Goal: Transaction & Acquisition: Purchase product/service

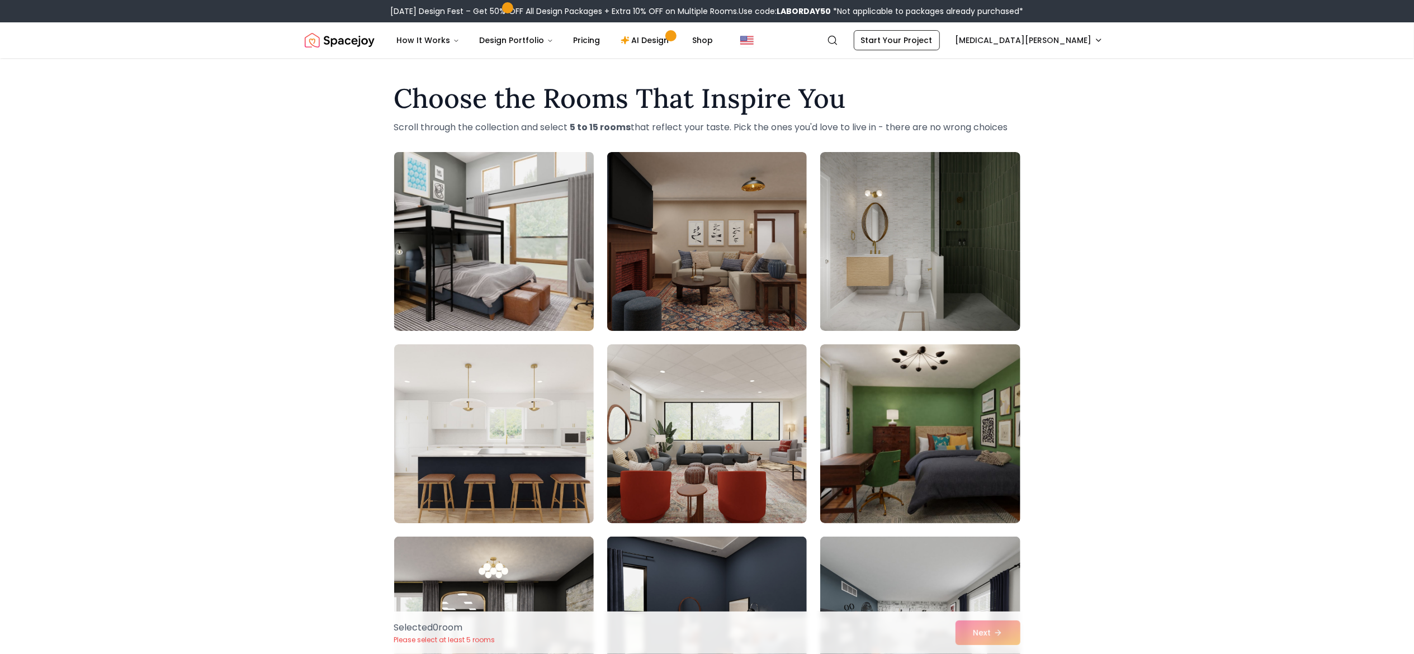
click at [508, 281] on img at bounding box center [494, 242] width 210 height 188
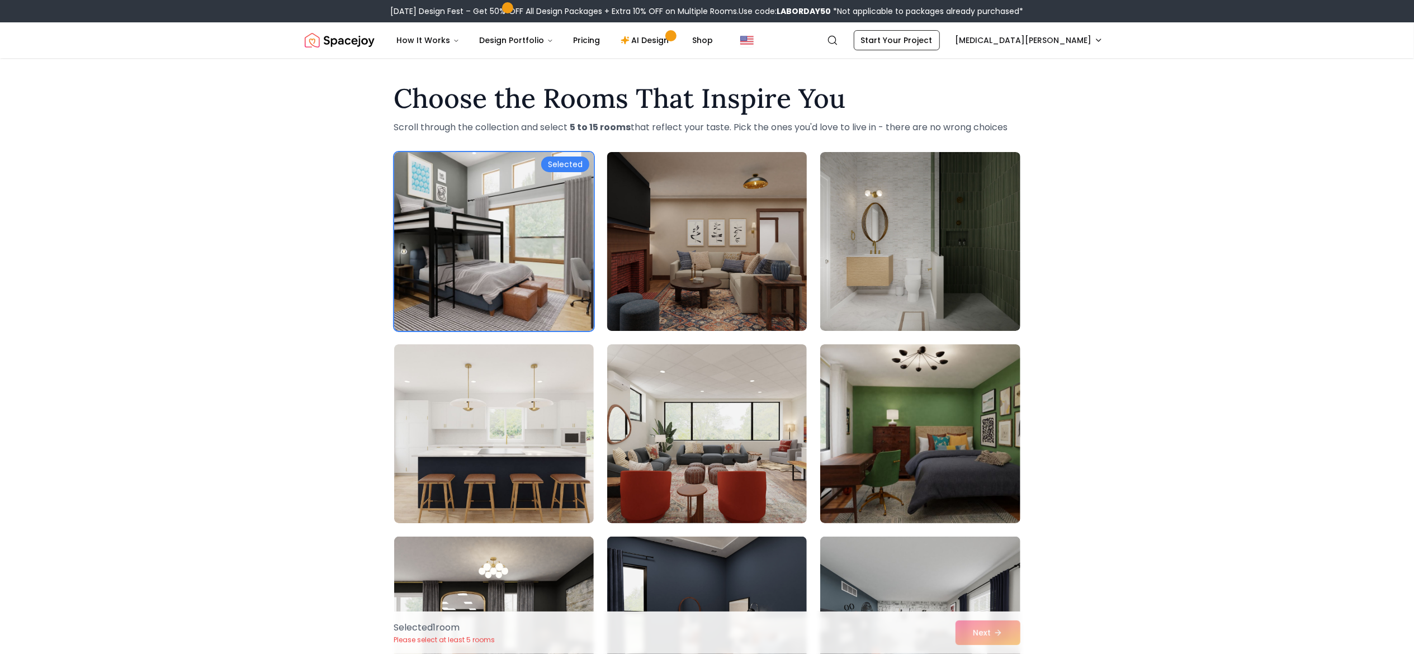
click at [701, 272] on img at bounding box center [707, 242] width 210 height 188
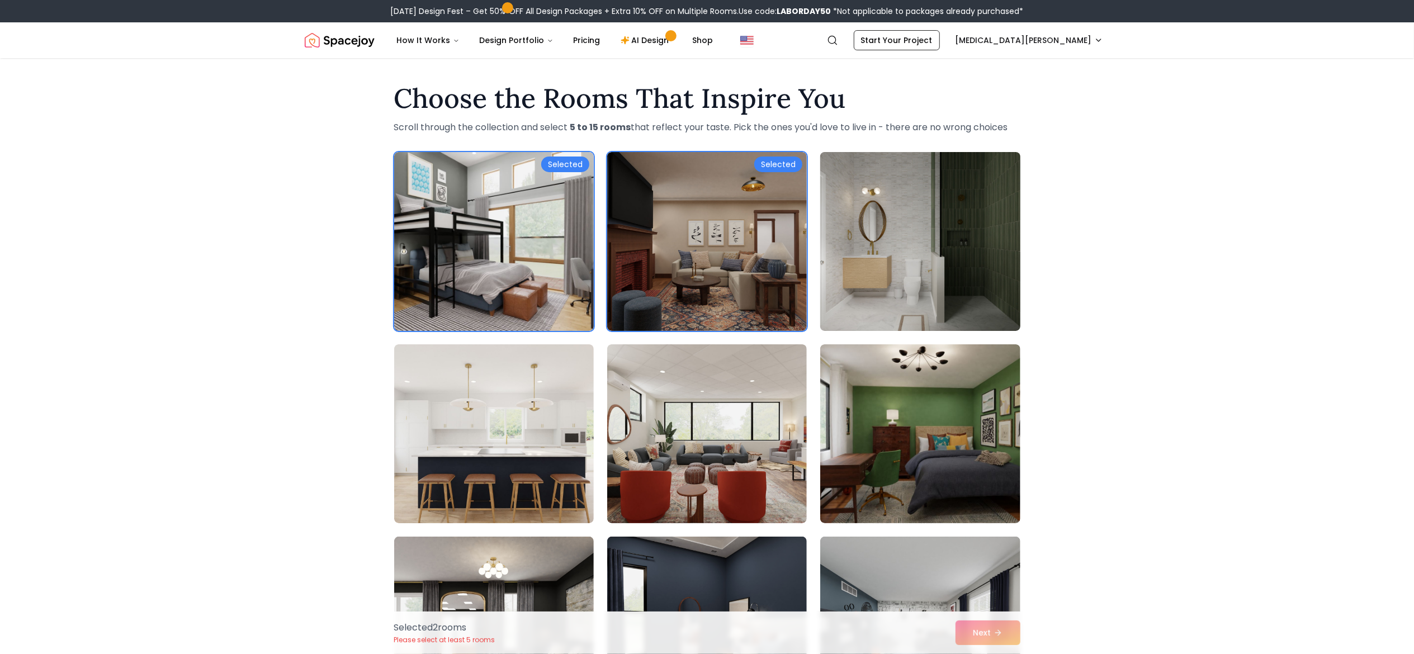
click at [970, 256] on img at bounding box center [920, 242] width 210 height 188
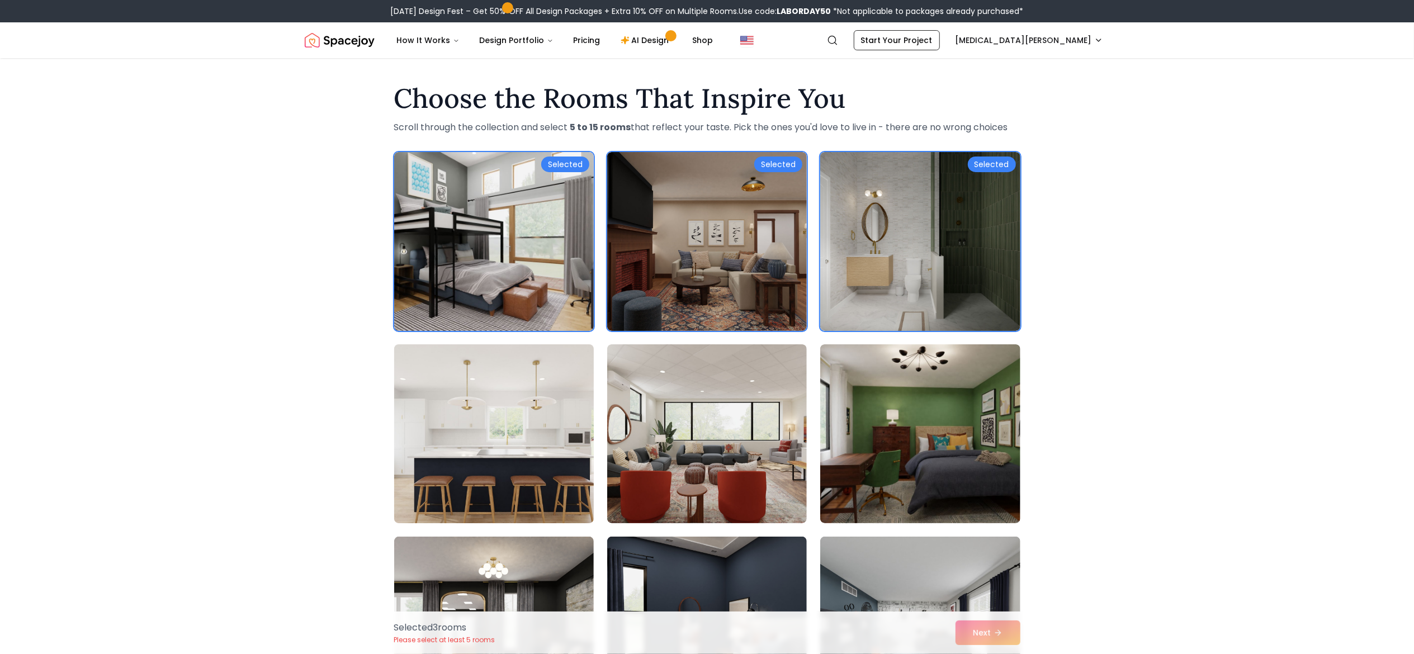
click at [477, 491] on img at bounding box center [494, 434] width 210 height 188
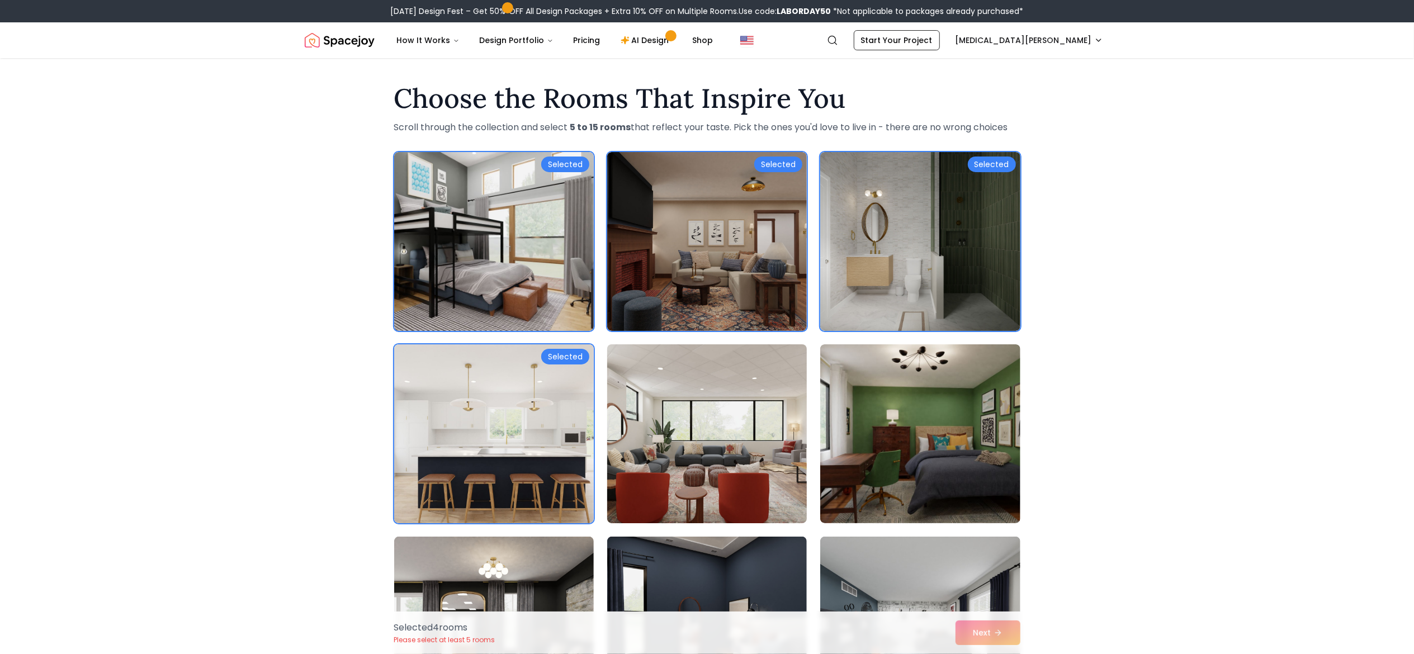
click at [786, 423] on img at bounding box center [707, 434] width 210 height 188
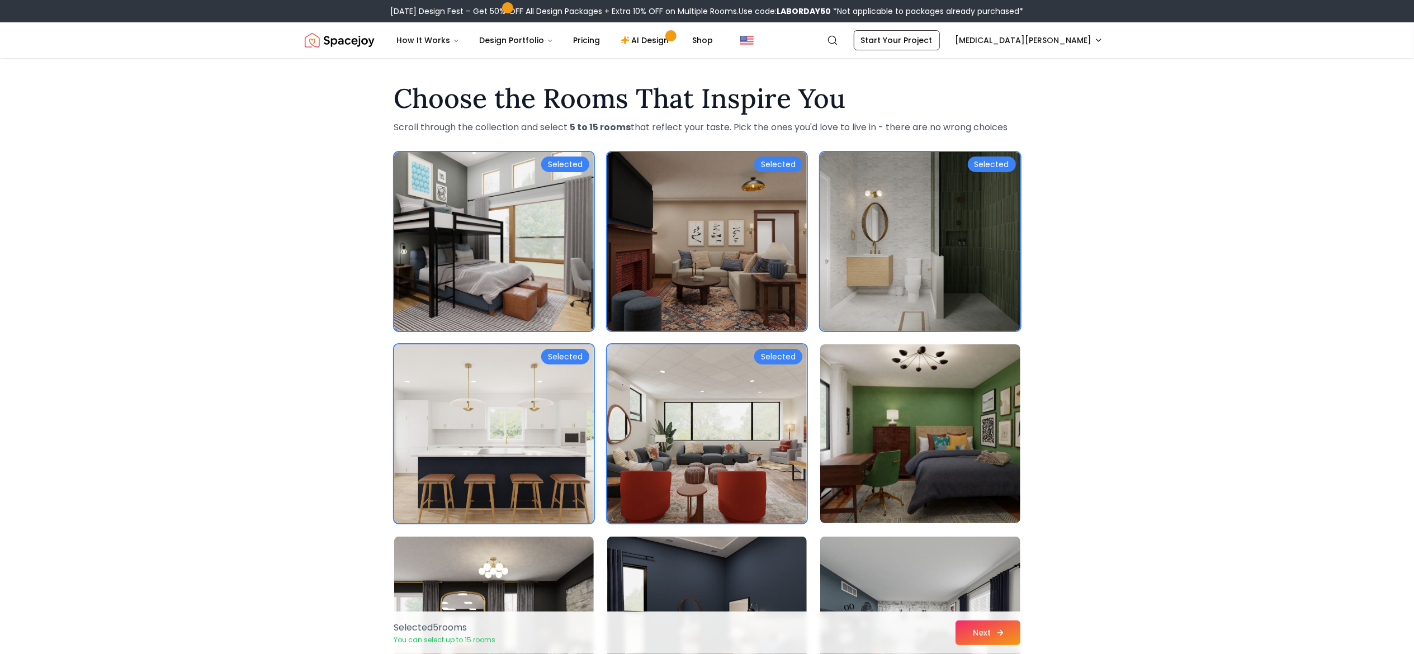
click at [996, 628] on icon at bounding box center [1000, 632] width 9 height 9
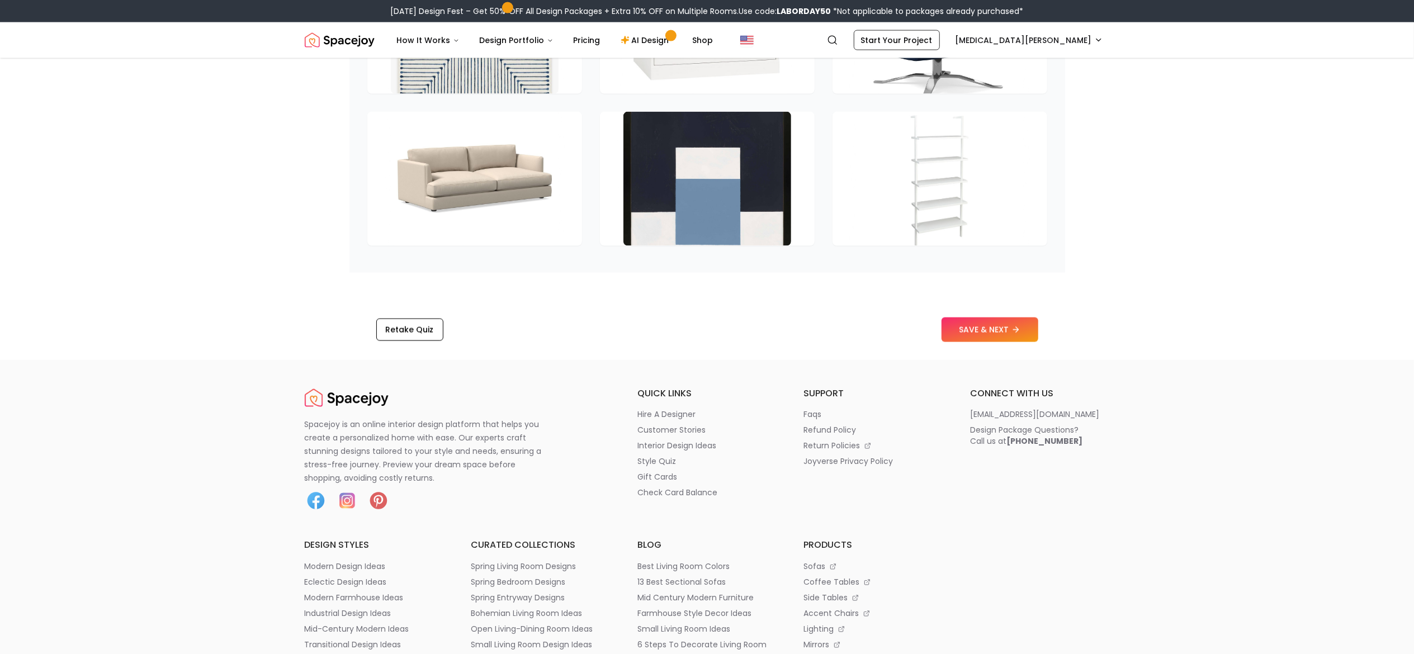
scroll to position [1712, 0]
click at [994, 328] on button "SAVE & NEXT" at bounding box center [989, 328] width 97 height 25
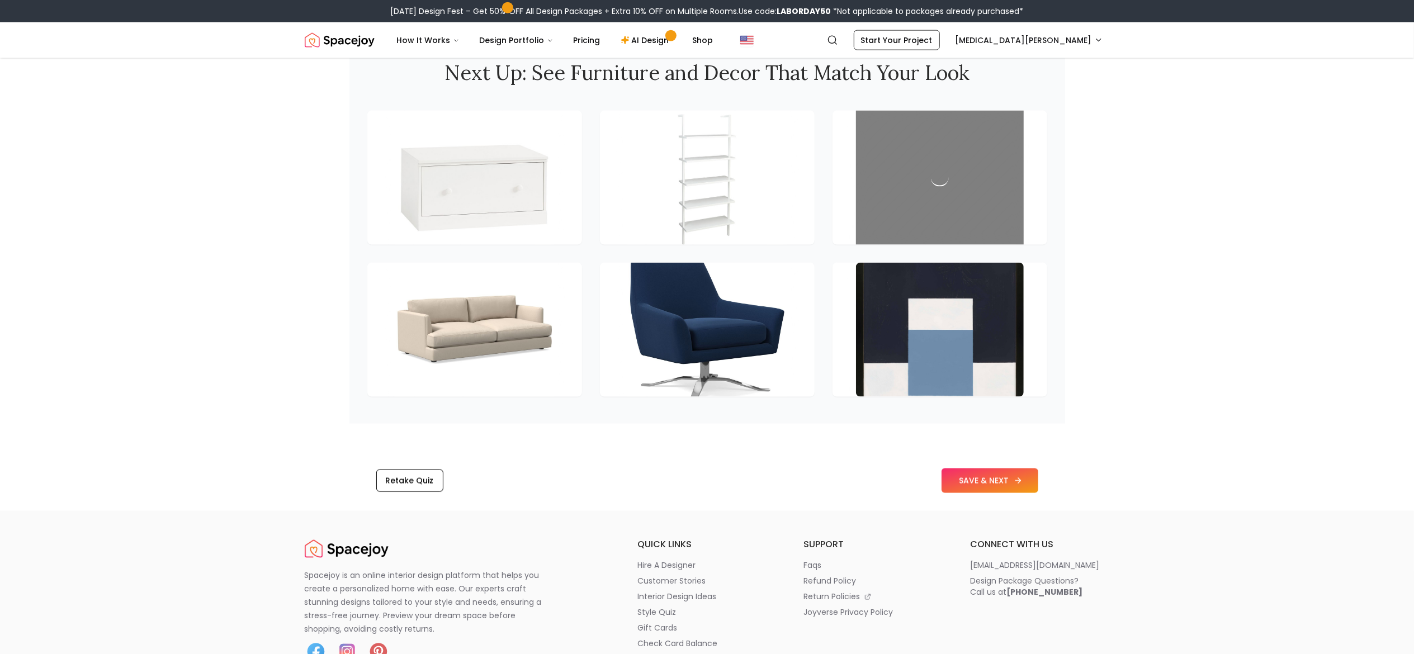
scroll to position [1422, 0]
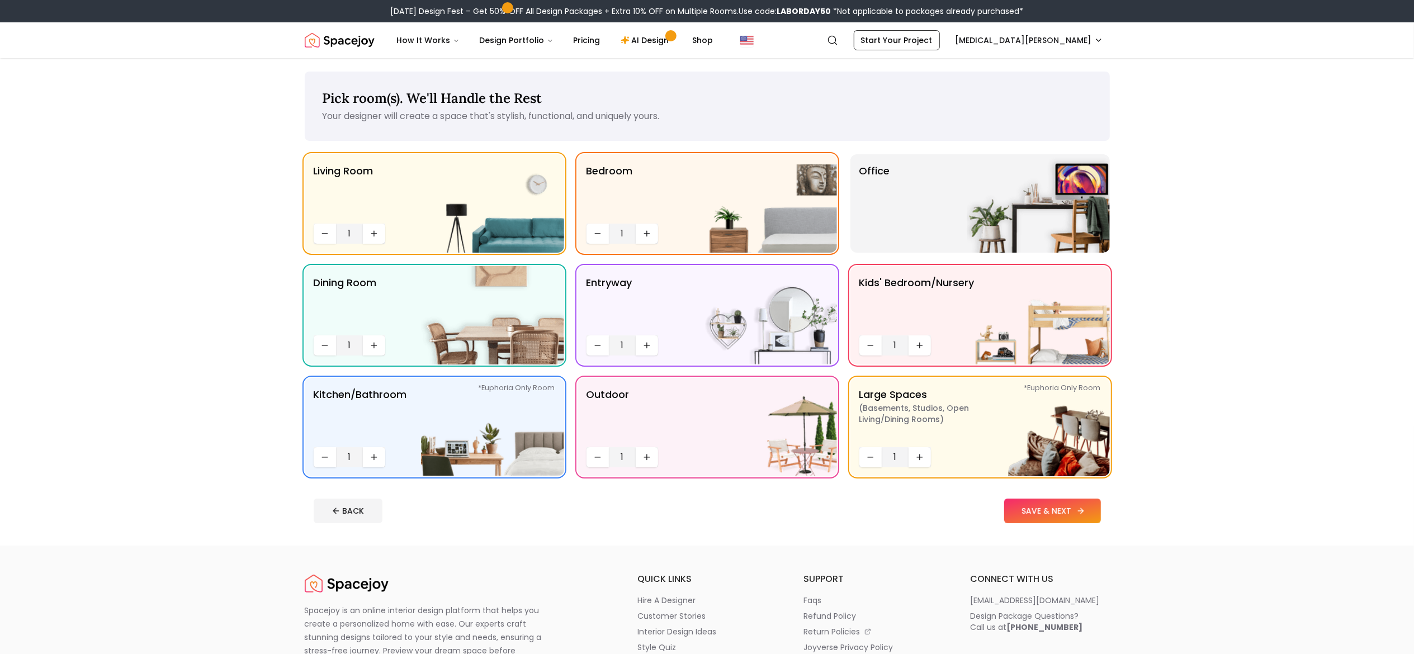
click at [1048, 502] on button "SAVE & NEXT" at bounding box center [1052, 511] width 97 height 25
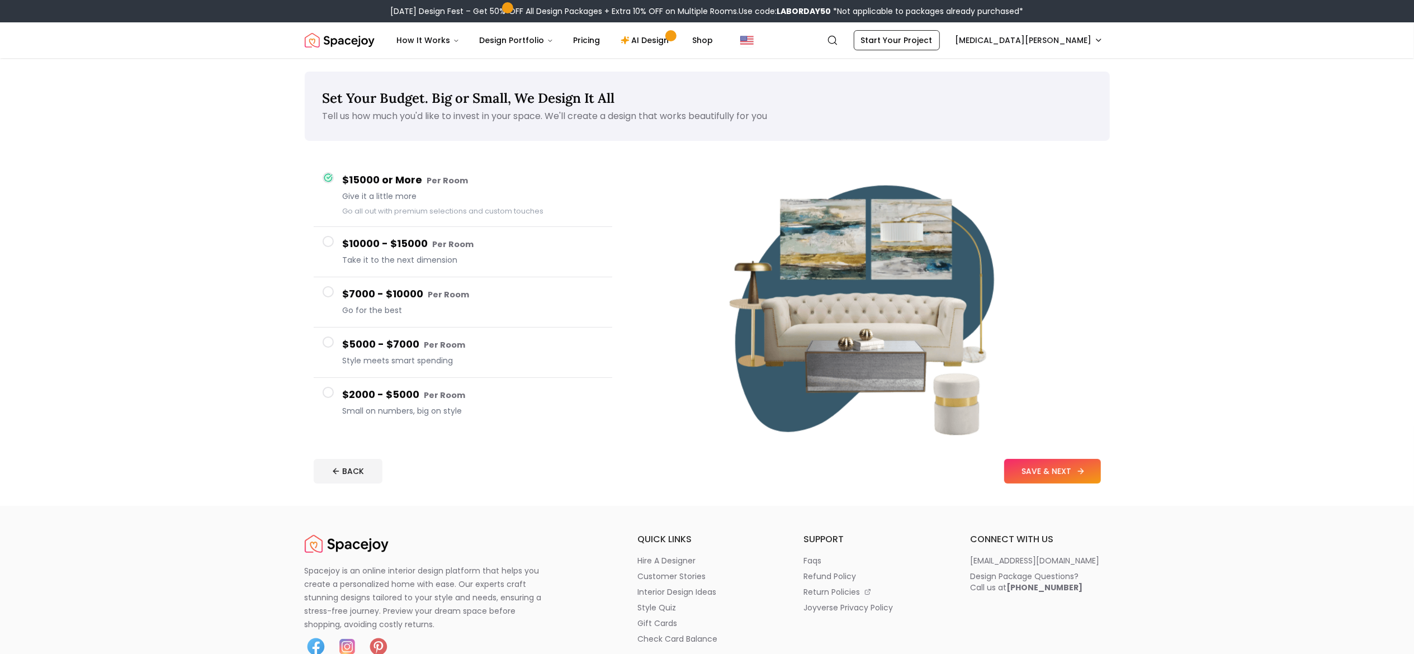
click at [1057, 463] on button "SAVE & NEXT" at bounding box center [1052, 471] width 97 height 25
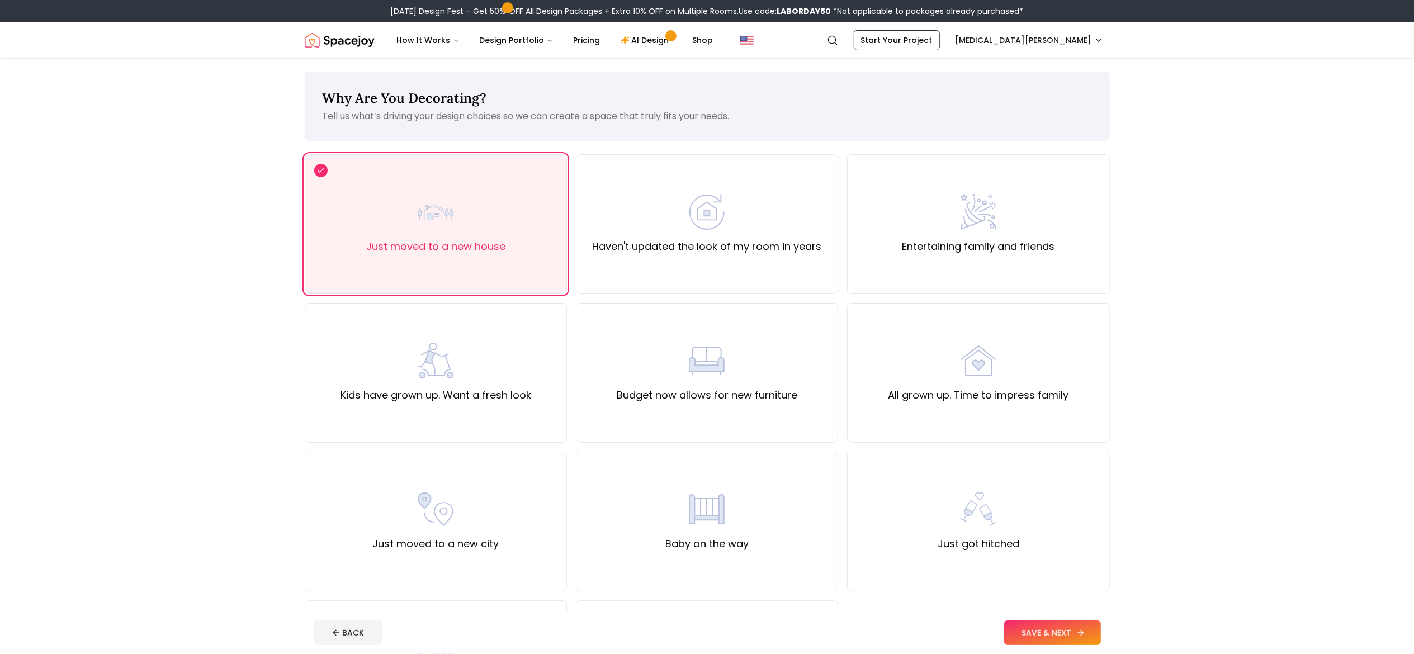
click at [1055, 634] on button "SAVE & NEXT" at bounding box center [1052, 632] width 97 height 25
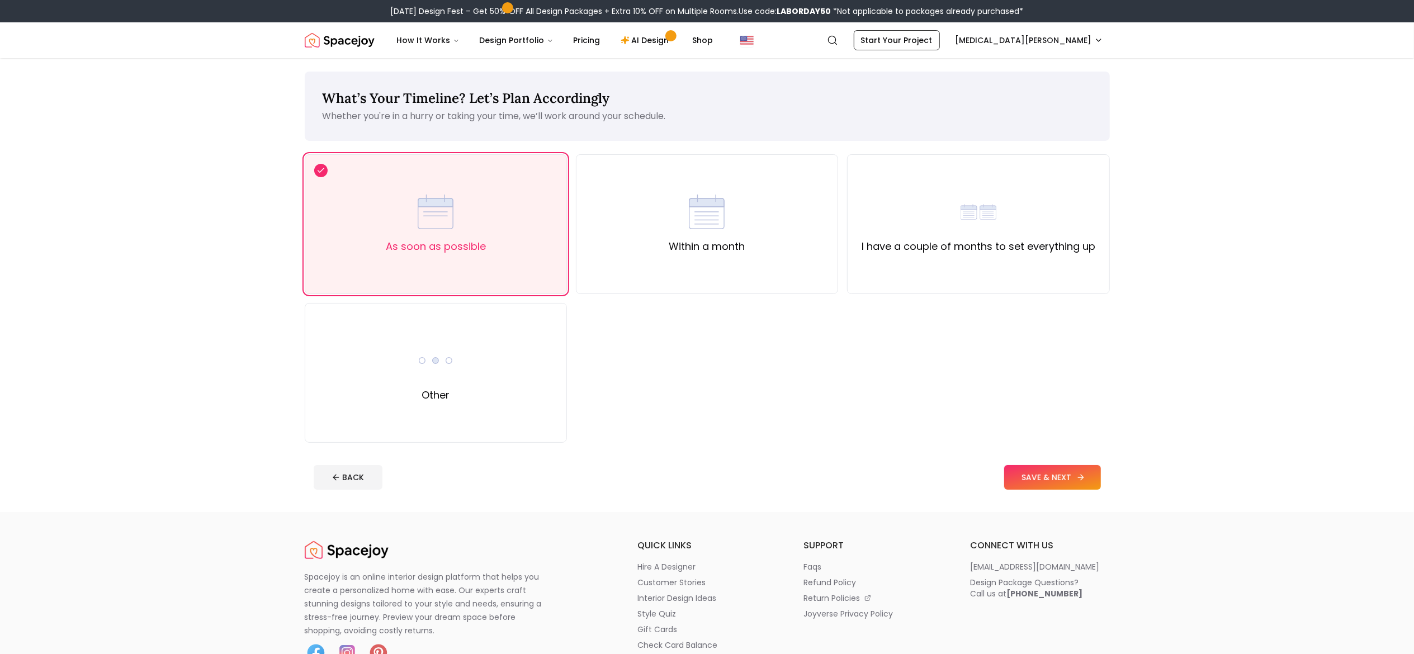
click at [1035, 485] on button "SAVE & NEXT" at bounding box center [1052, 477] width 97 height 25
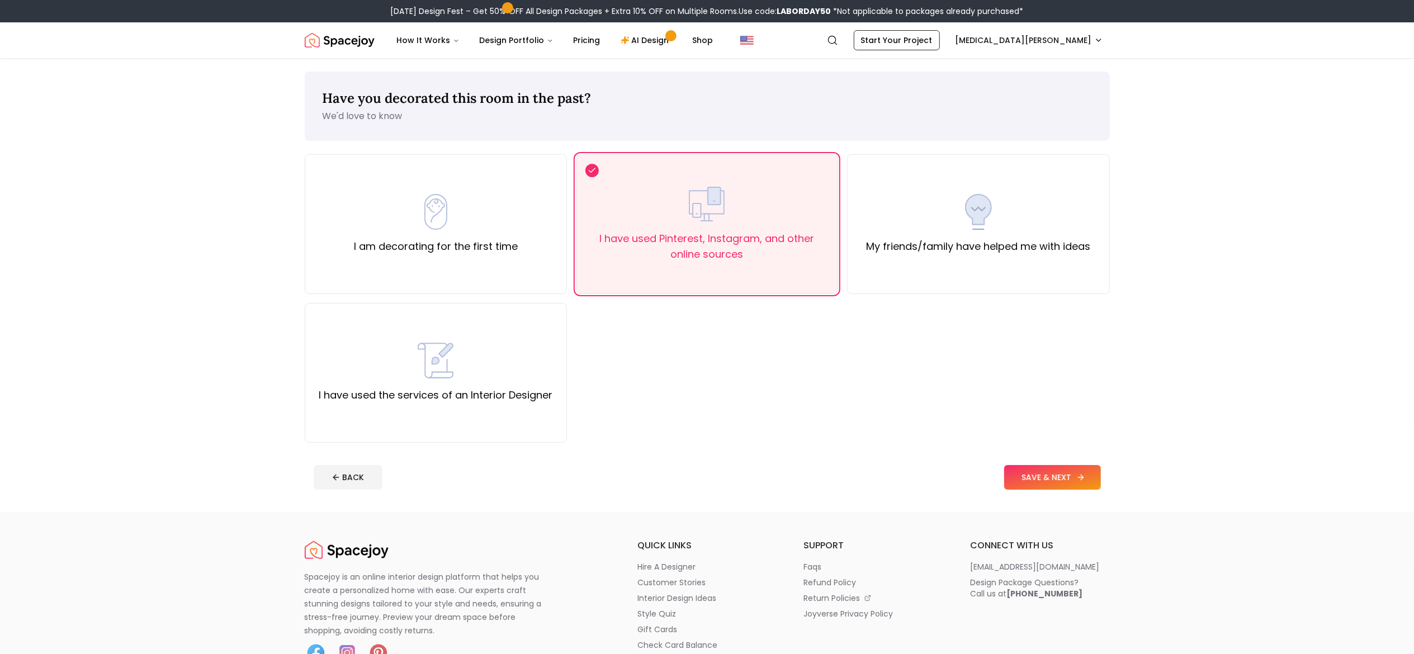
click at [1035, 485] on button "SAVE & NEXT" at bounding box center [1052, 477] width 97 height 25
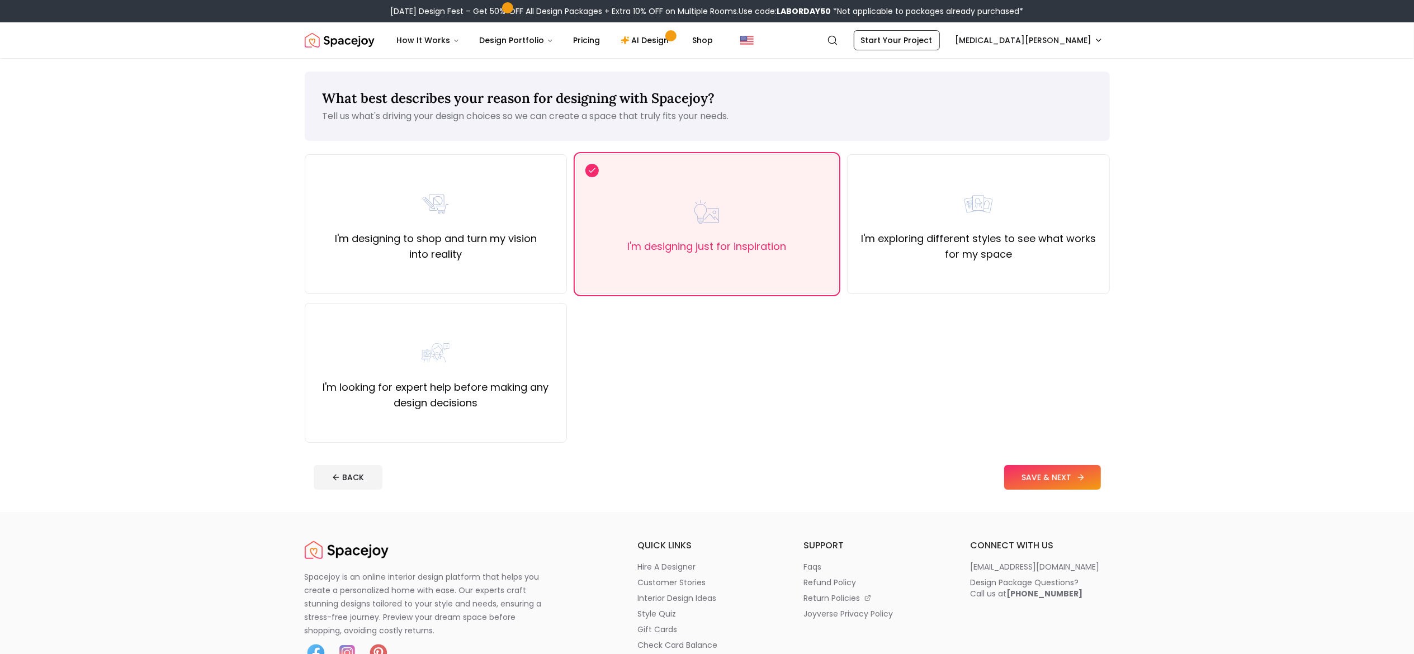
click at [1035, 485] on button "SAVE & NEXT" at bounding box center [1052, 477] width 97 height 25
